Goal: Information Seeking & Learning: Learn about a topic

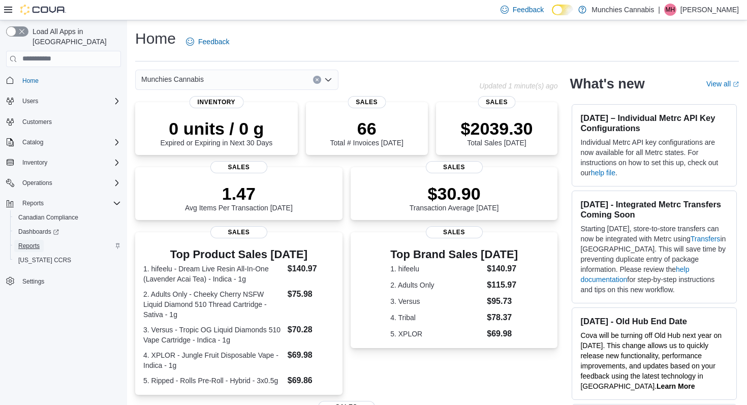
click at [29, 242] on span "Reports" at bounding box center [28, 246] width 21 height 8
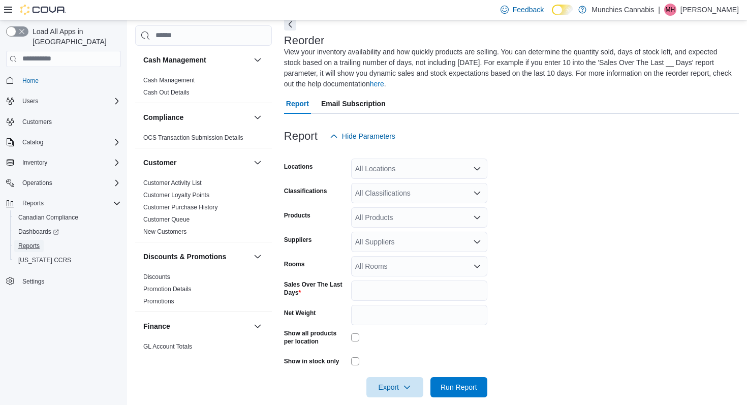
scroll to position [64, 0]
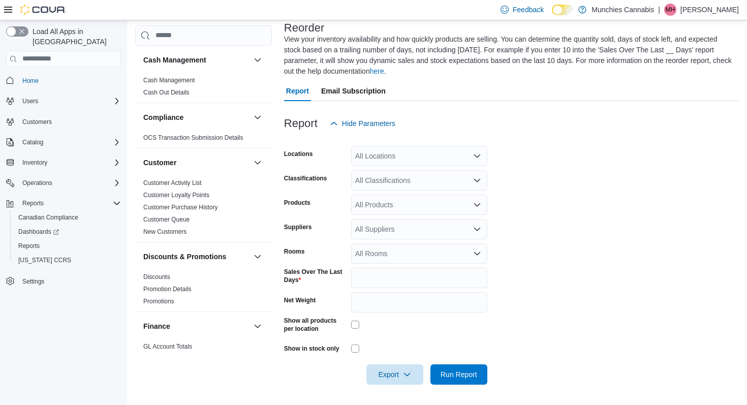
click at [420, 178] on div "All Classifications" at bounding box center [419, 180] width 136 height 20
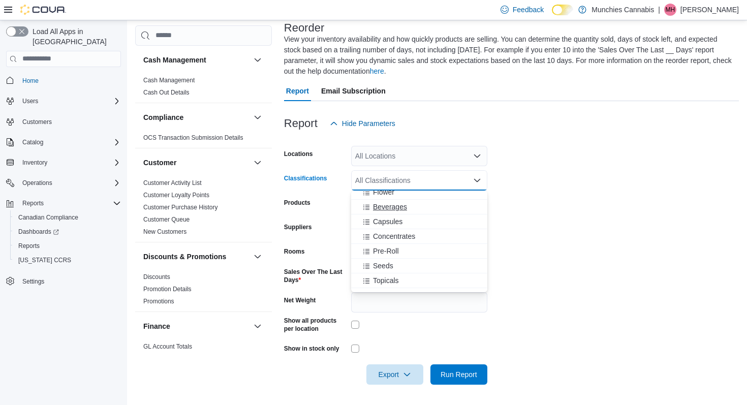
scroll to position [23, 0]
click at [413, 235] on span "Concentrates" at bounding box center [394, 234] width 42 height 10
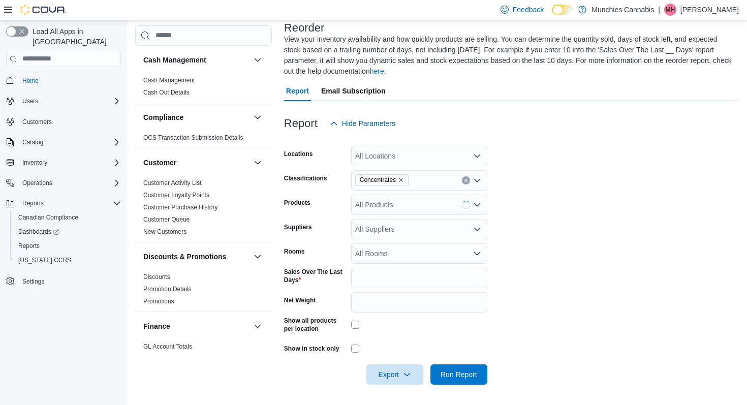
click at [507, 222] on form "Locations All Locations Classifications Concentrates Products All Products Supp…" at bounding box center [511, 259] width 455 height 251
click at [445, 372] on span "Run Report" at bounding box center [459, 374] width 37 height 10
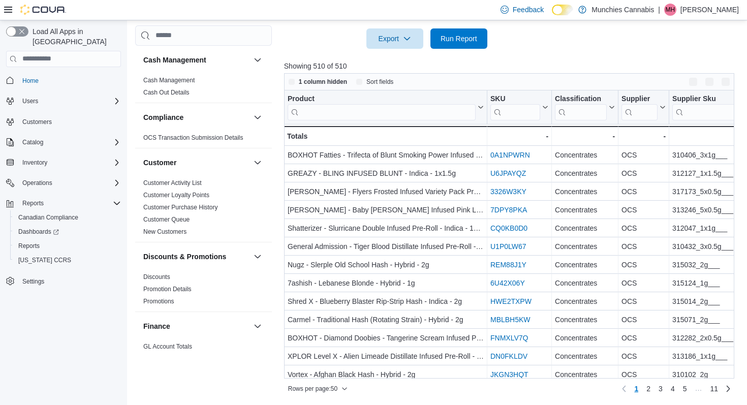
scroll to position [400, 0]
click at [726, 84] on button "Enter fullscreen" at bounding box center [726, 81] width 12 height 12
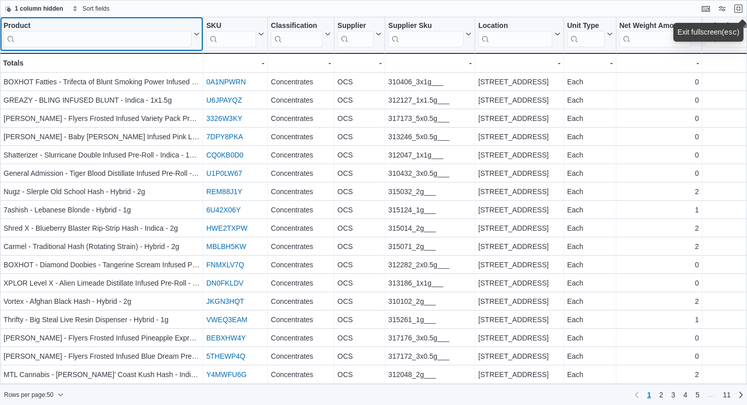
click at [118, 39] on input "search" at bounding box center [98, 39] width 188 height 16
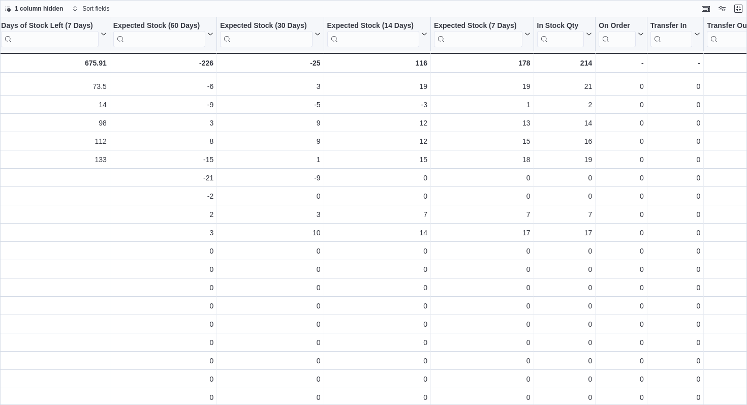
scroll to position [142, 1359]
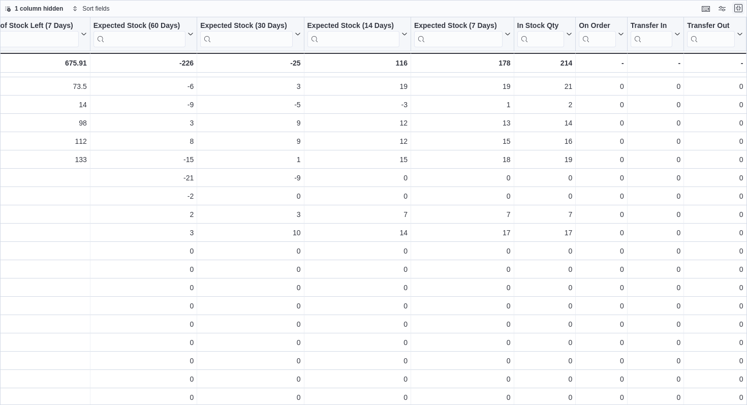
type input "*******"
click at [739, 8] on button "Exit fullscreen" at bounding box center [739, 8] width 12 height 12
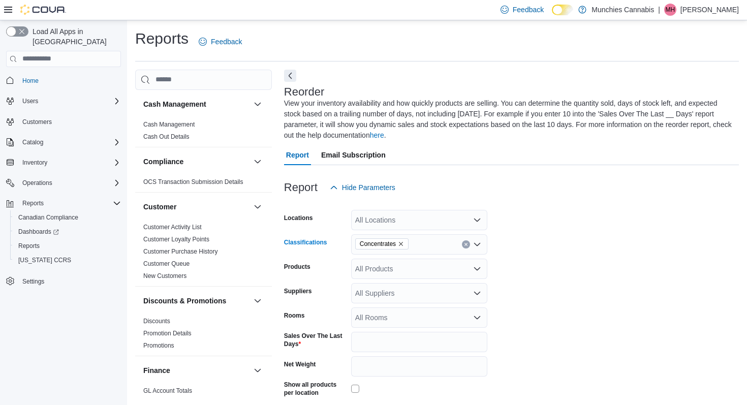
click at [404, 244] on icon "Remove Concentrates from selection in this group" at bounding box center [401, 244] width 6 height 6
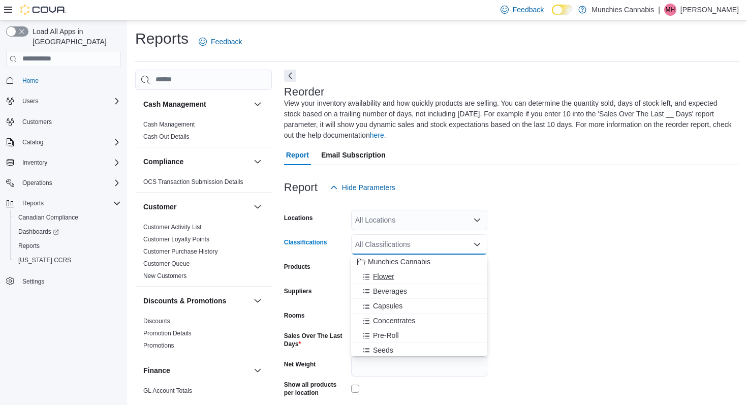
click at [407, 278] on div "Flower" at bounding box center [419, 276] width 124 height 10
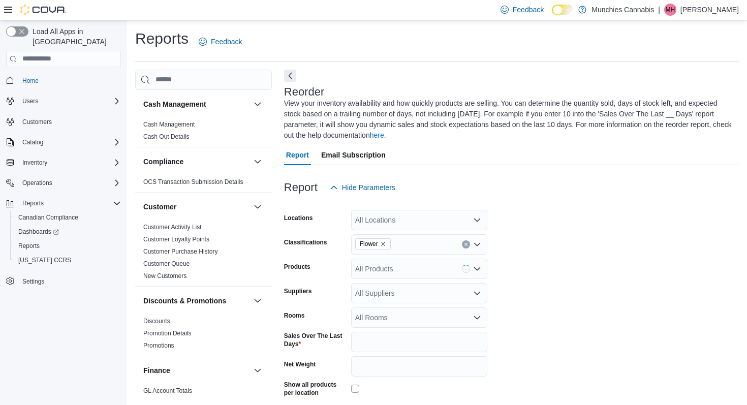
click at [523, 256] on form "Locations All Locations Classifications Flower Products All Products Suppliers …" at bounding box center [511, 323] width 455 height 251
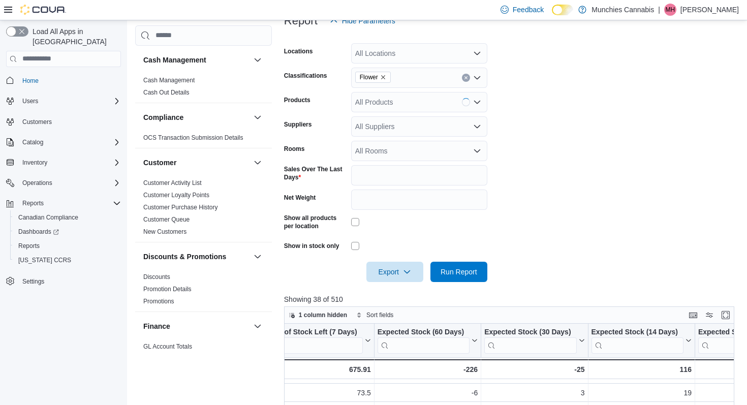
scroll to position [230, 0]
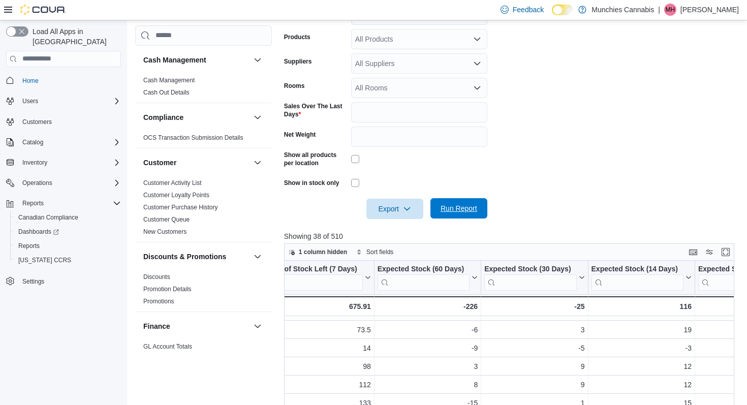
click at [445, 217] on span "Run Report" at bounding box center [459, 208] width 45 height 20
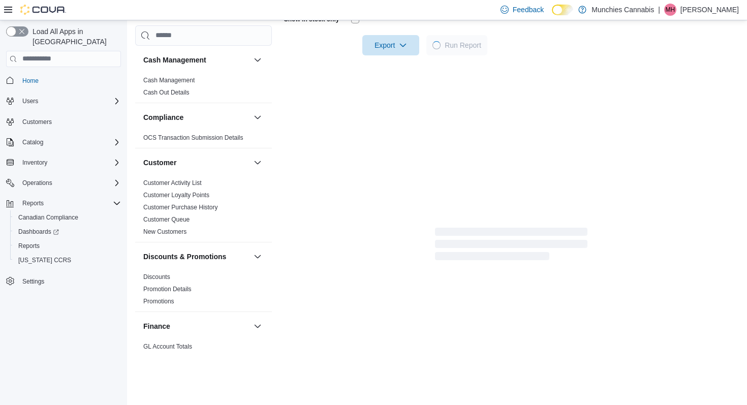
scroll to position [394, 0]
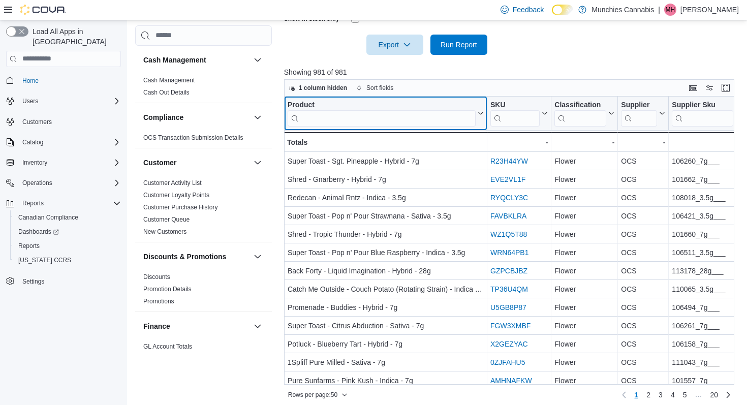
click at [357, 117] on input "search" at bounding box center [382, 118] width 188 height 16
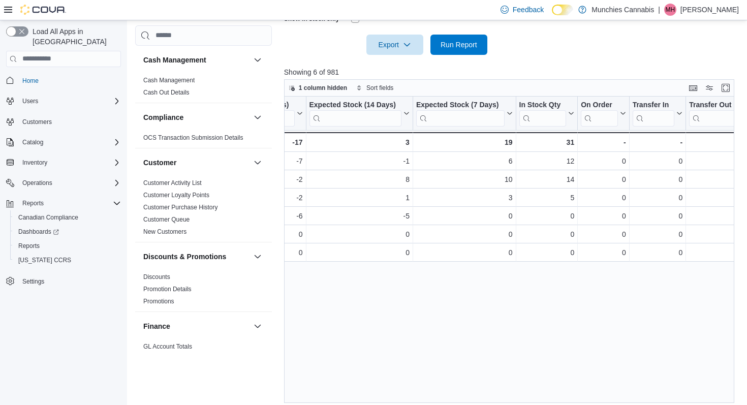
scroll to position [0, 1627]
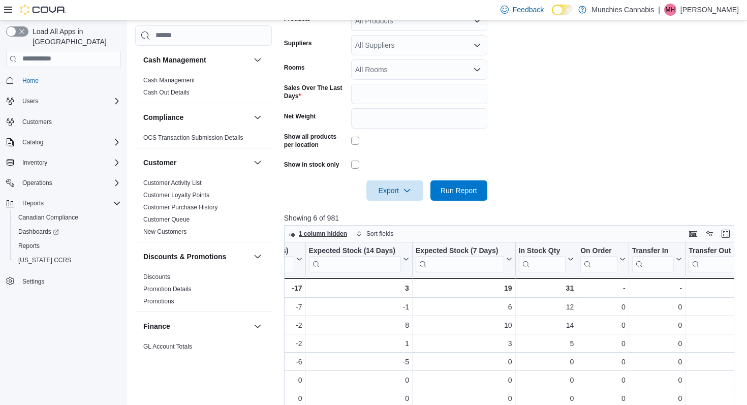
scroll to position [230, 0]
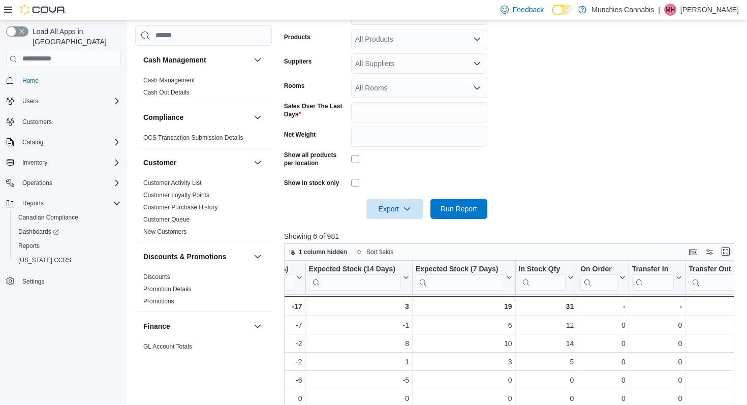
click at [723, 253] on button "Enter fullscreen" at bounding box center [726, 252] width 12 height 12
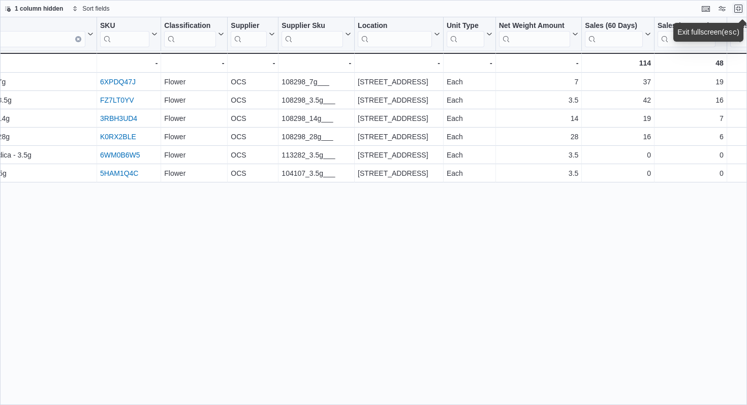
scroll to position [0, 0]
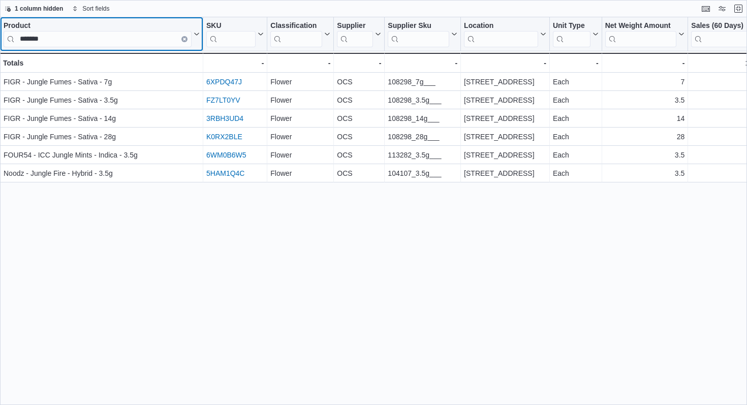
click at [86, 31] on div "Product" at bounding box center [98, 26] width 188 height 10
click at [88, 40] on input "******" at bounding box center [98, 39] width 188 height 16
type input "*"
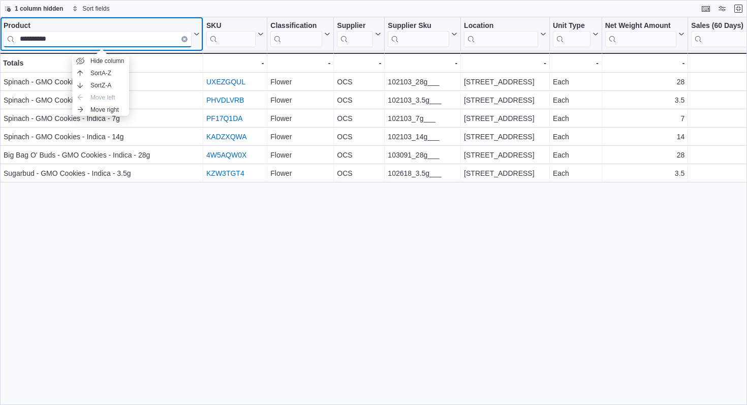
type input "**********"
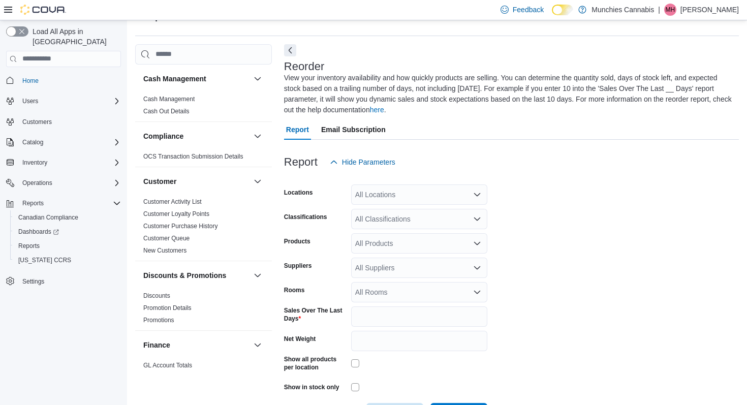
scroll to position [55, 0]
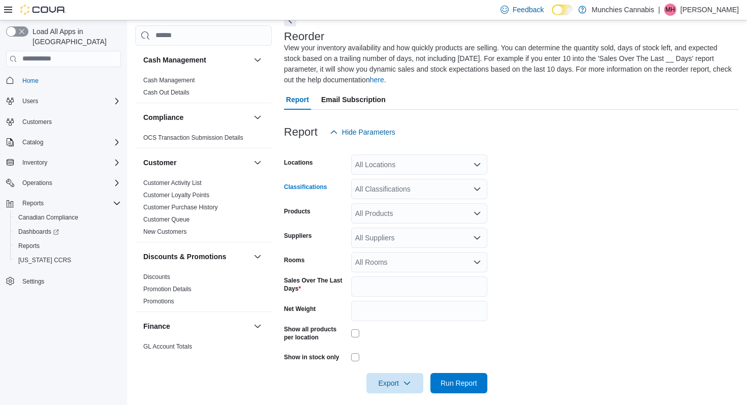
click at [464, 195] on div "All Classifications" at bounding box center [419, 189] width 136 height 20
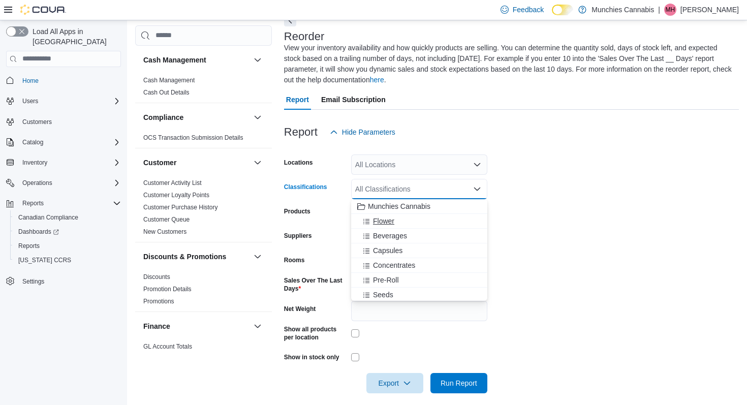
click at [417, 220] on div "Flower" at bounding box center [419, 221] width 124 height 10
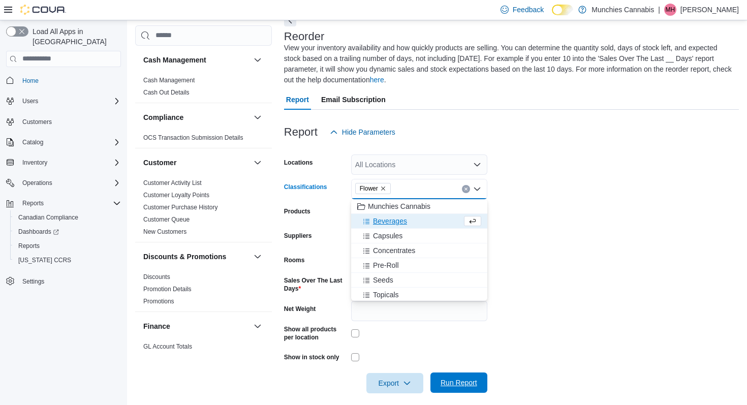
click at [459, 376] on span "Run Report" at bounding box center [459, 383] width 45 height 20
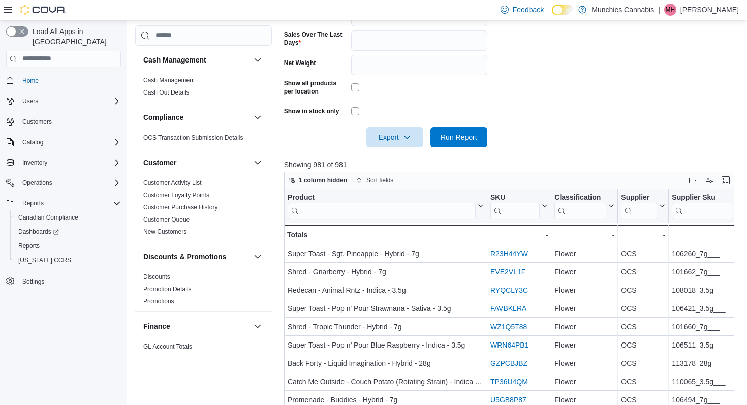
scroll to position [385, 0]
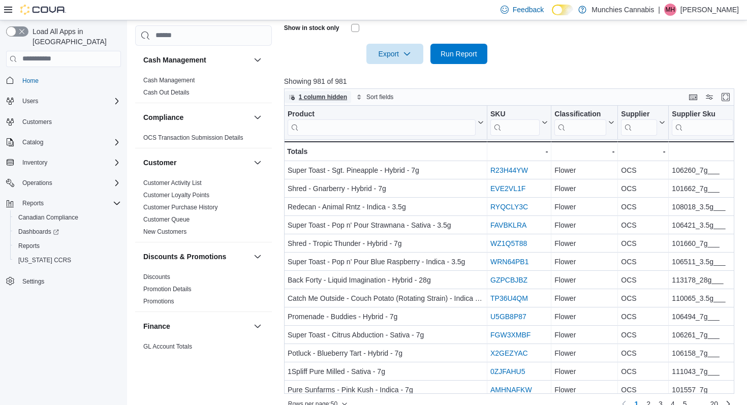
click at [312, 93] on span "1 column hidden" at bounding box center [318, 97] width 58 height 12
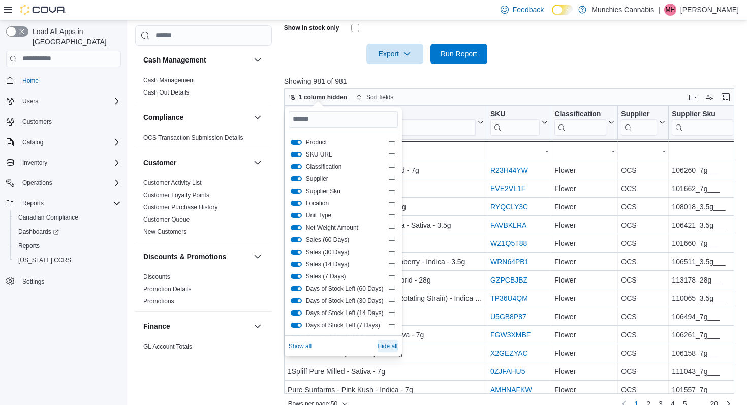
click at [393, 351] on span "Hide all" at bounding box center [388, 346] width 20 height 12
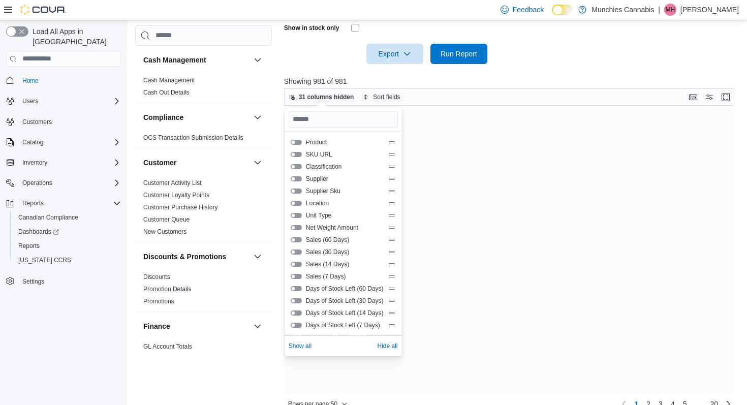
click at [295, 141] on button "Product" at bounding box center [296, 142] width 11 height 5
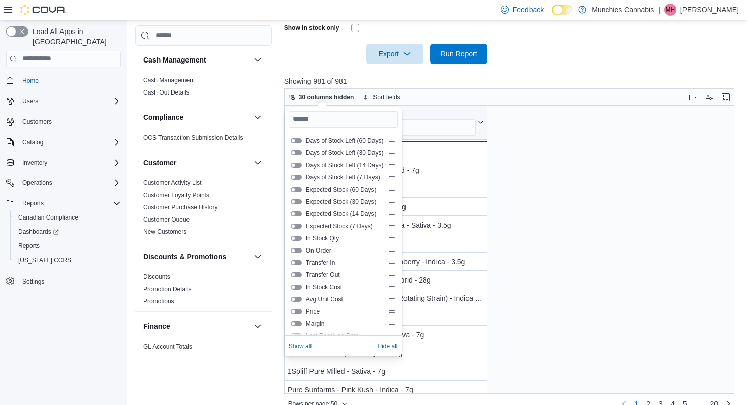
scroll to position [183, 0]
click at [296, 205] on button "In Stock Qty" at bounding box center [296, 203] width 11 height 5
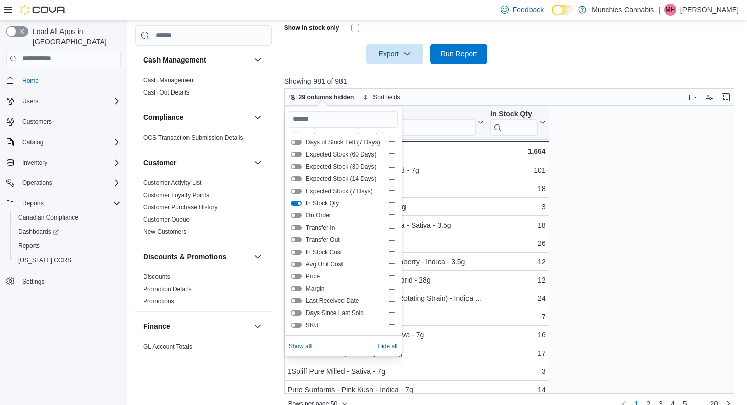
click at [299, 189] on button "Expected Stock (7 Days)" at bounding box center [296, 191] width 11 height 5
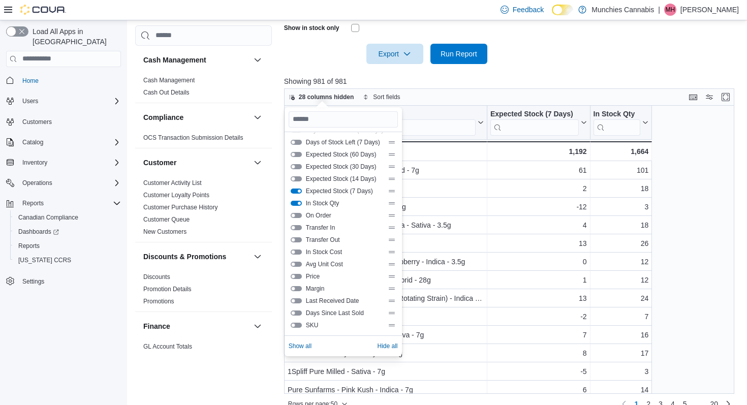
click at [299, 178] on button "Expected Stock (14 Days)" at bounding box center [296, 178] width 11 height 5
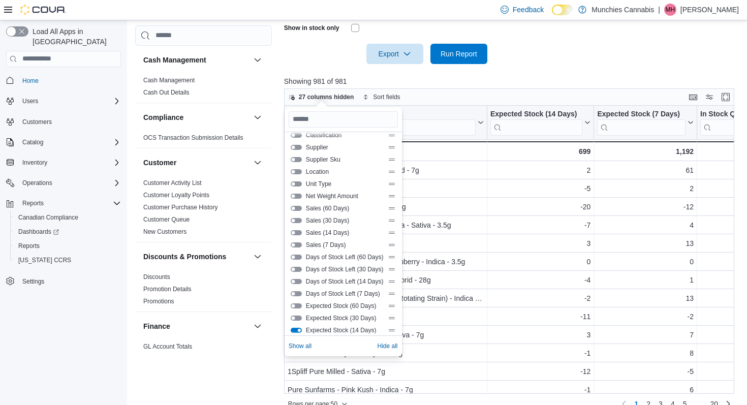
scroll to position [0, 0]
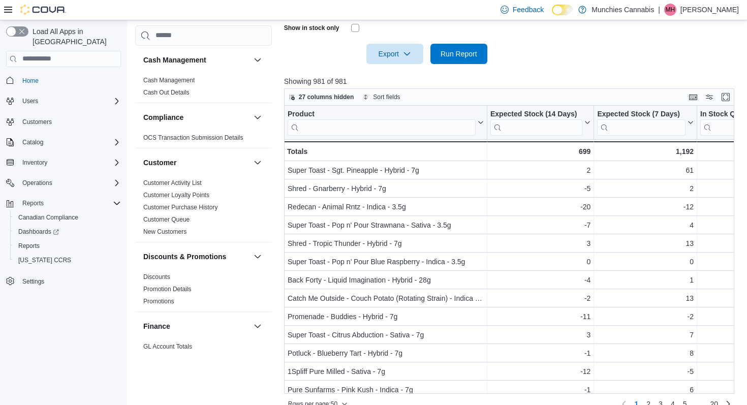
click at [540, 71] on div at bounding box center [511, 70] width 455 height 12
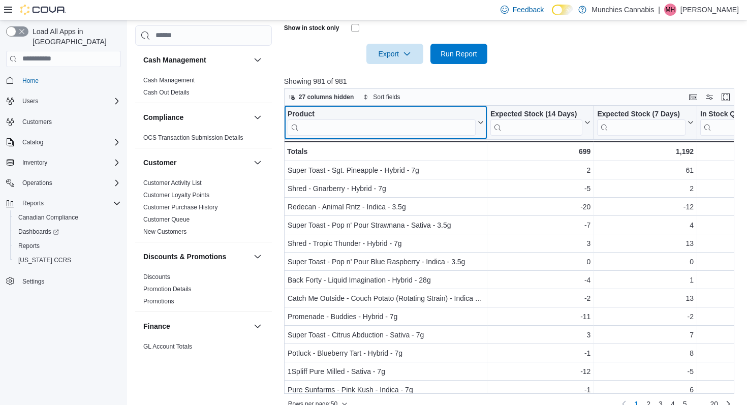
click at [404, 130] on input "search" at bounding box center [382, 127] width 188 height 16
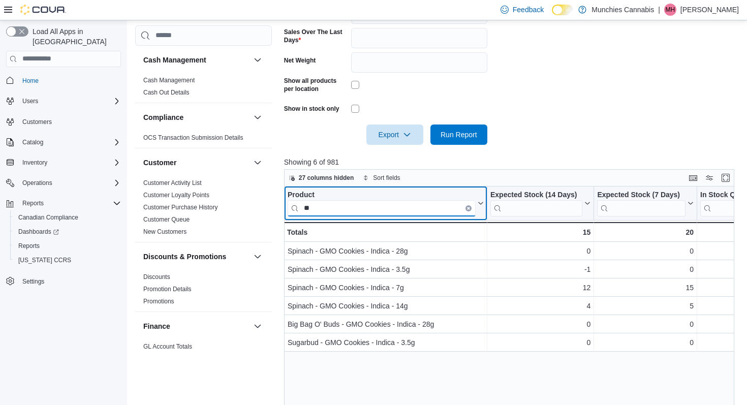
type input "*"
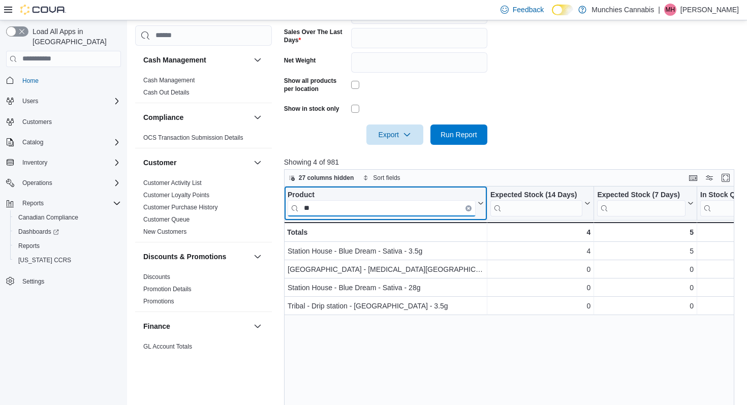
type input "*"
type input "****"
